Goal: Navigation & Orientation: Find specific page/section

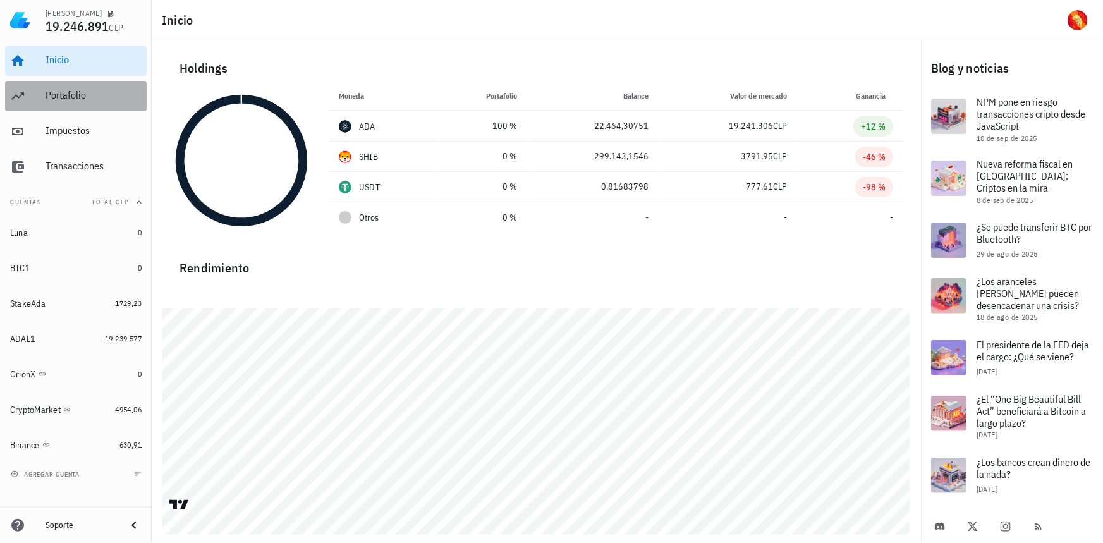
click at [85, 89] on div "Portafolio" at bounding box center [94, 95] width 96 height 12
click at [63, 95] on div "Portafolio" at bounding box center [94, 95] width 96 height 12
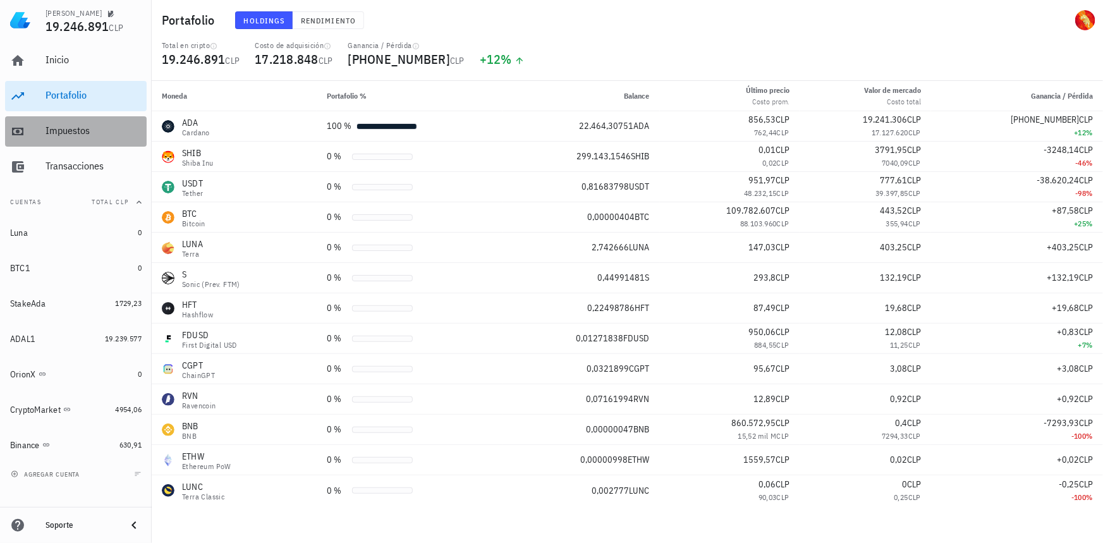
click at [37, 135] on link "Impuestos" at bounding box center [76, 131] width 142 height 30
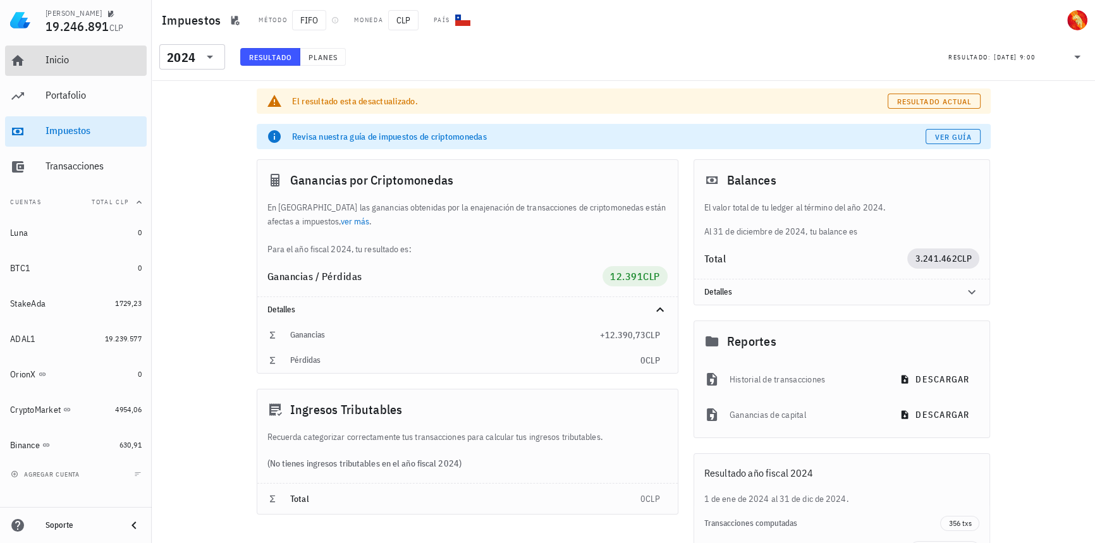
click at [70, 66] on div "Inicio" at bounding box center [94, 60] width 96 height 28
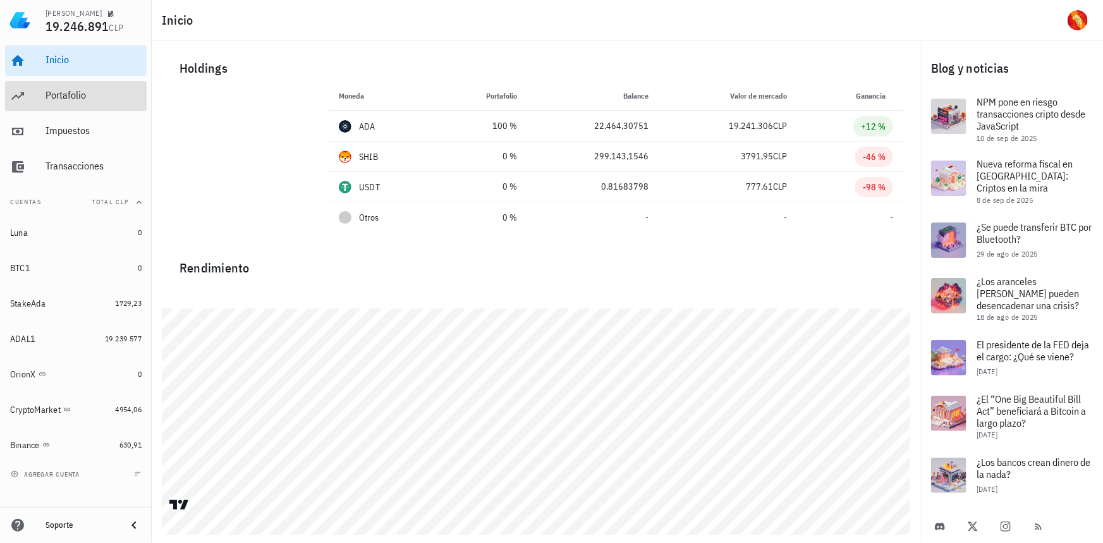
click at [71, 99] on div "Portafolio" at bounding box center [94, 95] width 96 height 12
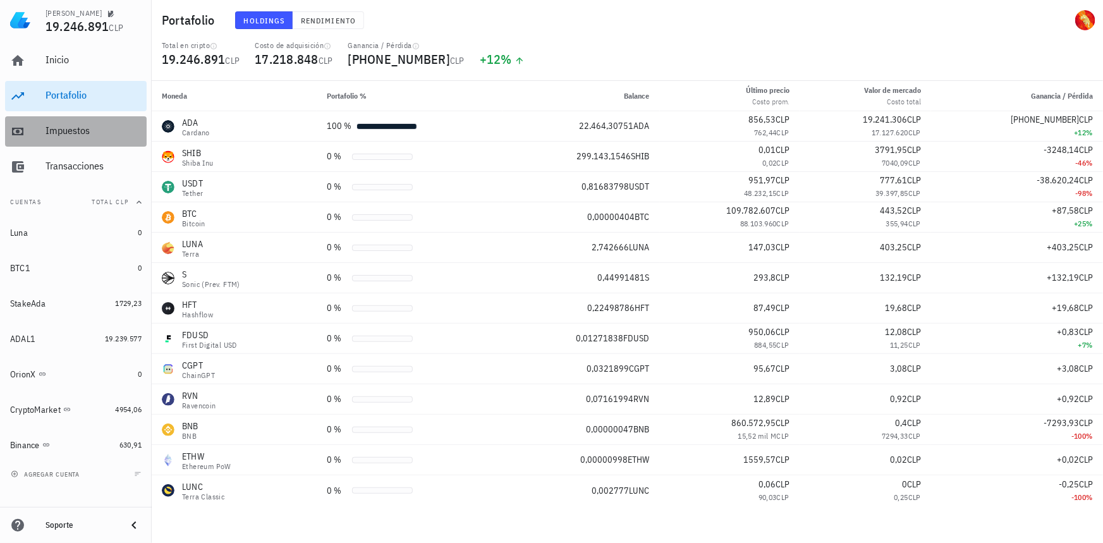
click at [76, 129] on div "Impuestos" at bounding box center [94, 131] width 96 height 12
